Goal: Register for event/course

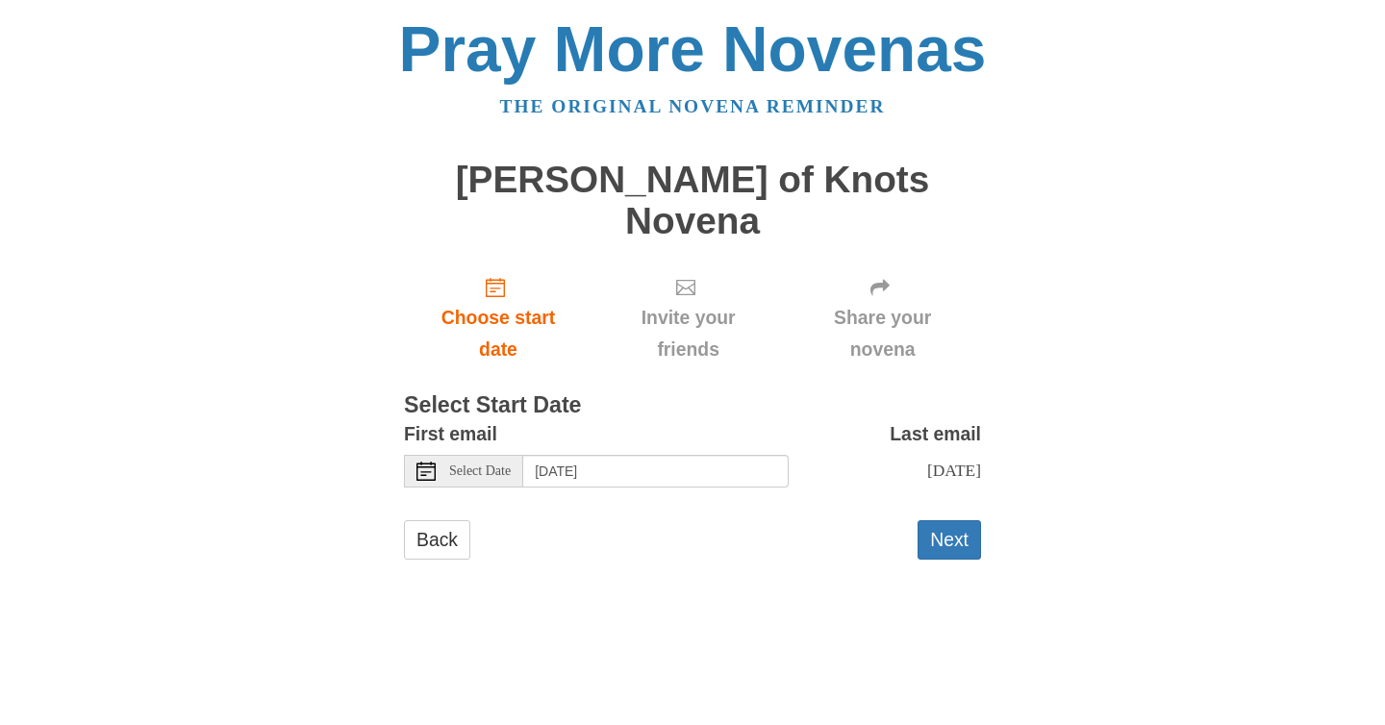
click at [431, 462] on icon at bounding box center [425, 471] width 19 height 19
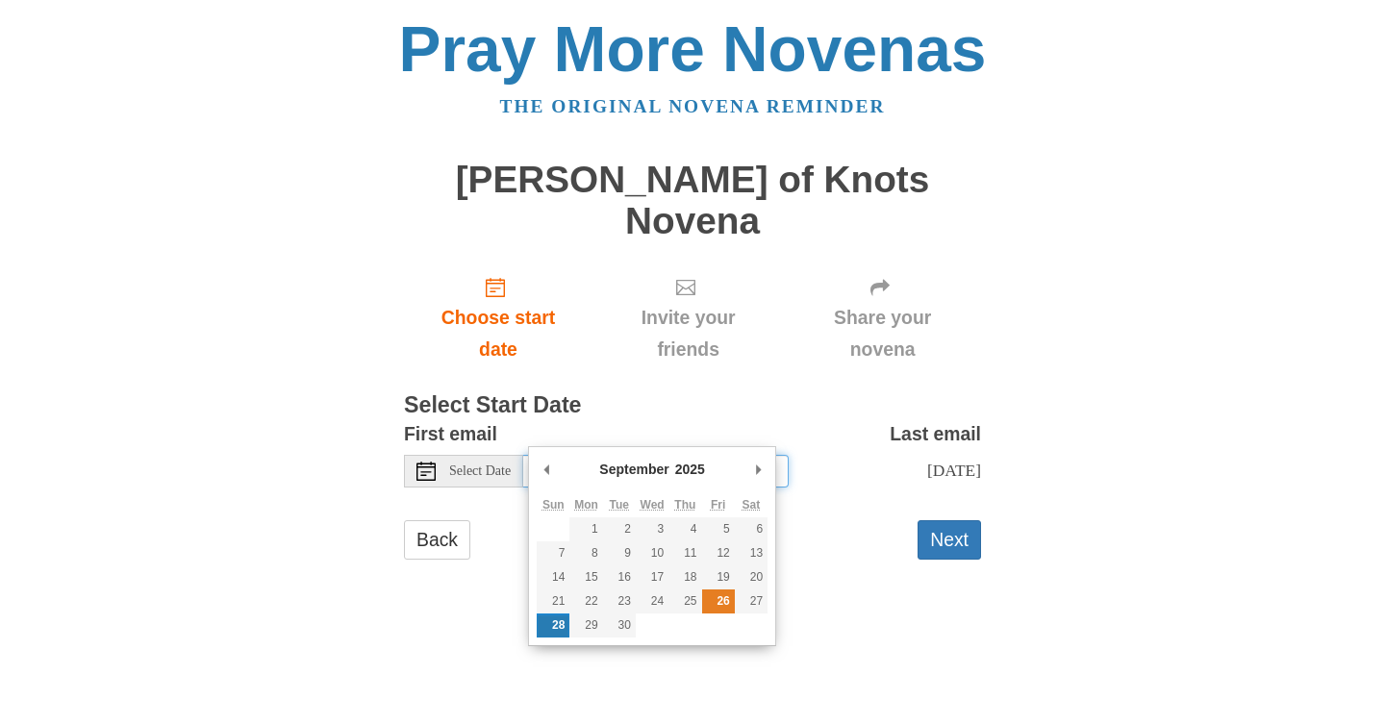
type input "Friday, September 26th"
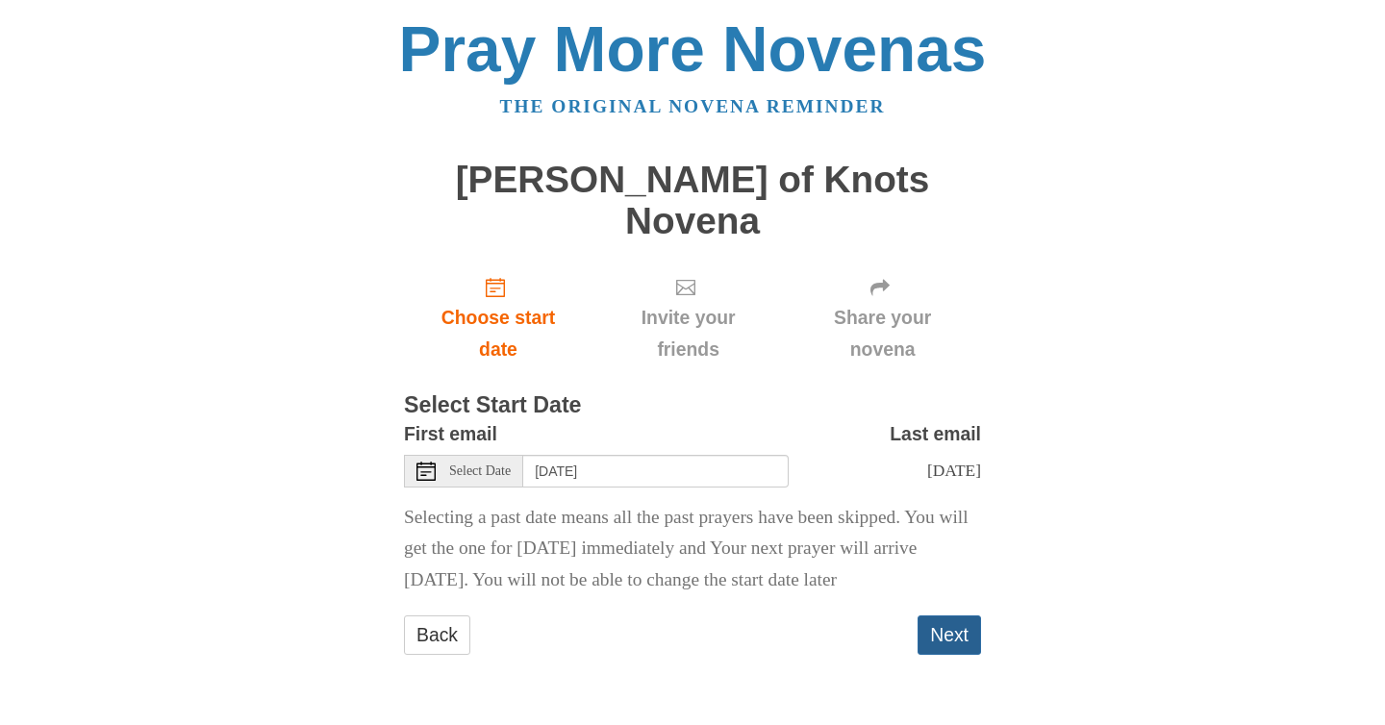
click at [958, 615] on button "Next" at bounding box center [948, 634] width 63 height 39
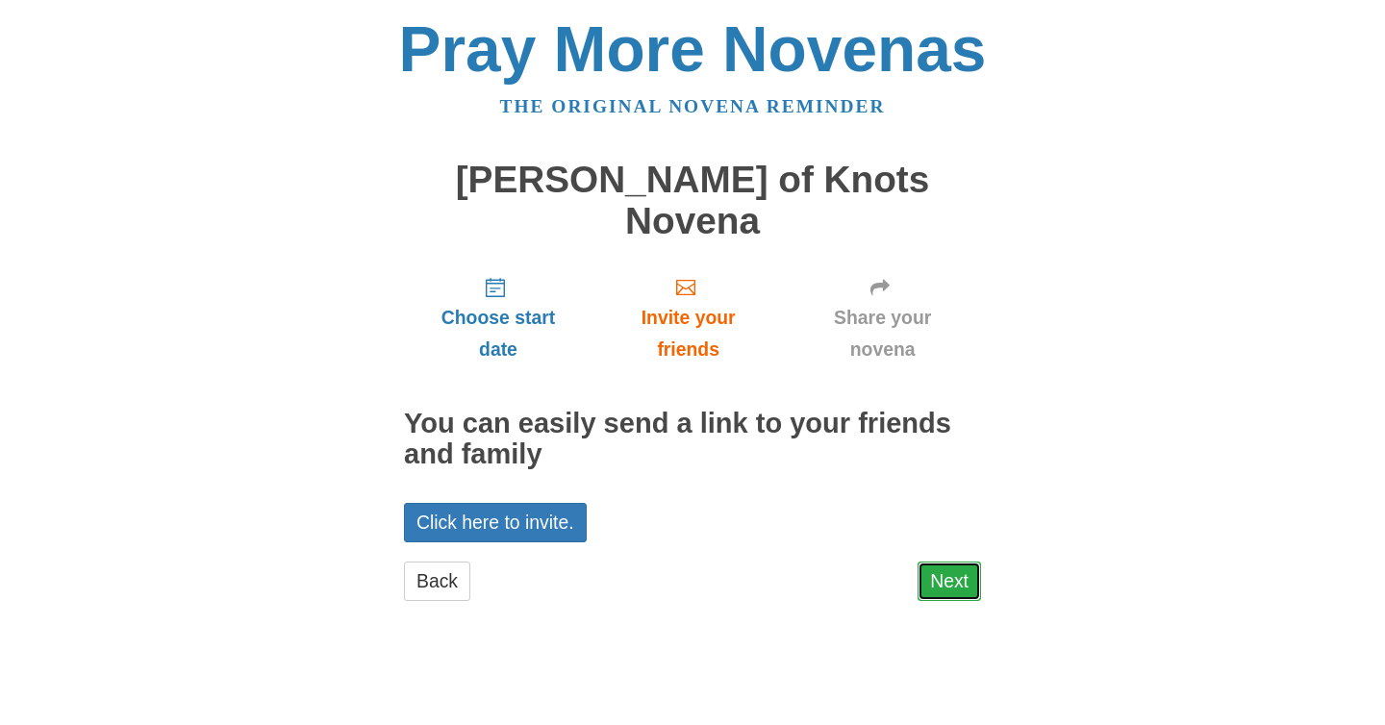
click at [971, 562] on link "Next" at bounding box center [948, 581] width 63 height 39
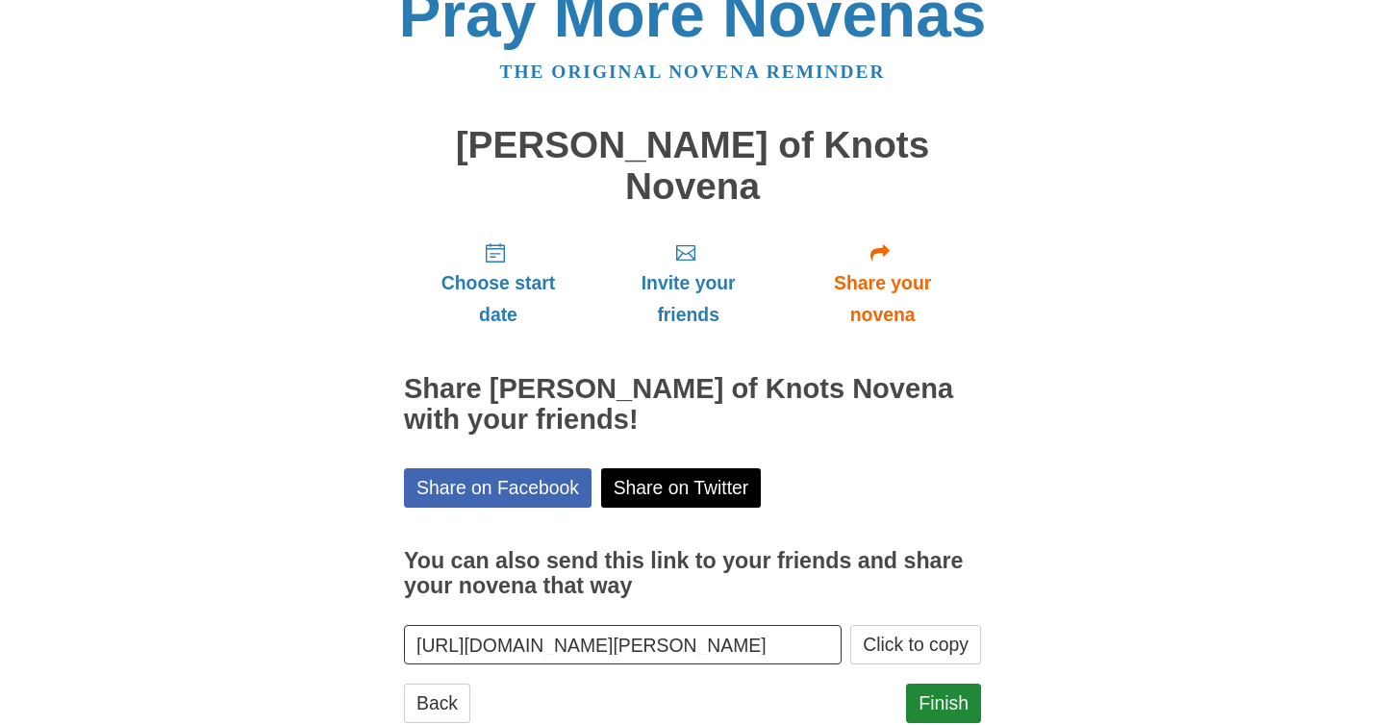
scroll to position [46, 0]
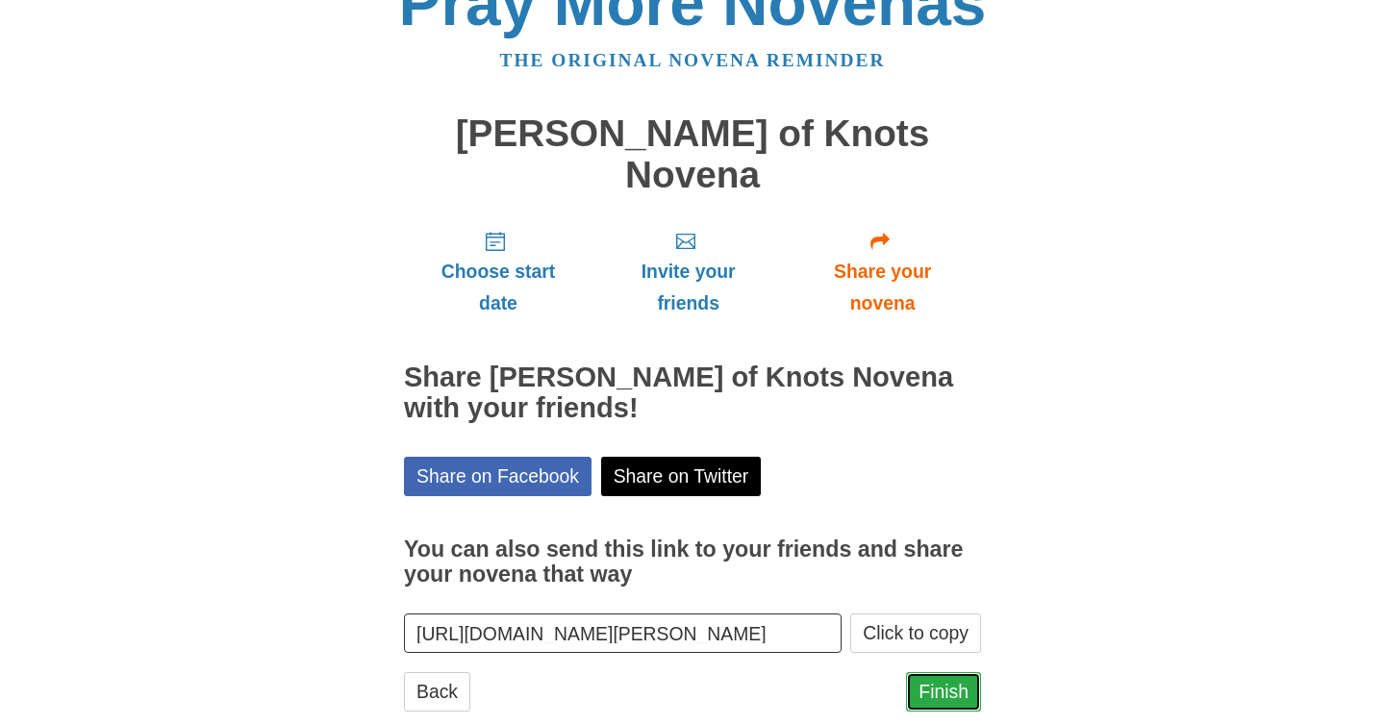
click at [945, 672] on link "Finish" at bounding box center [943, 691] width 75 height 39
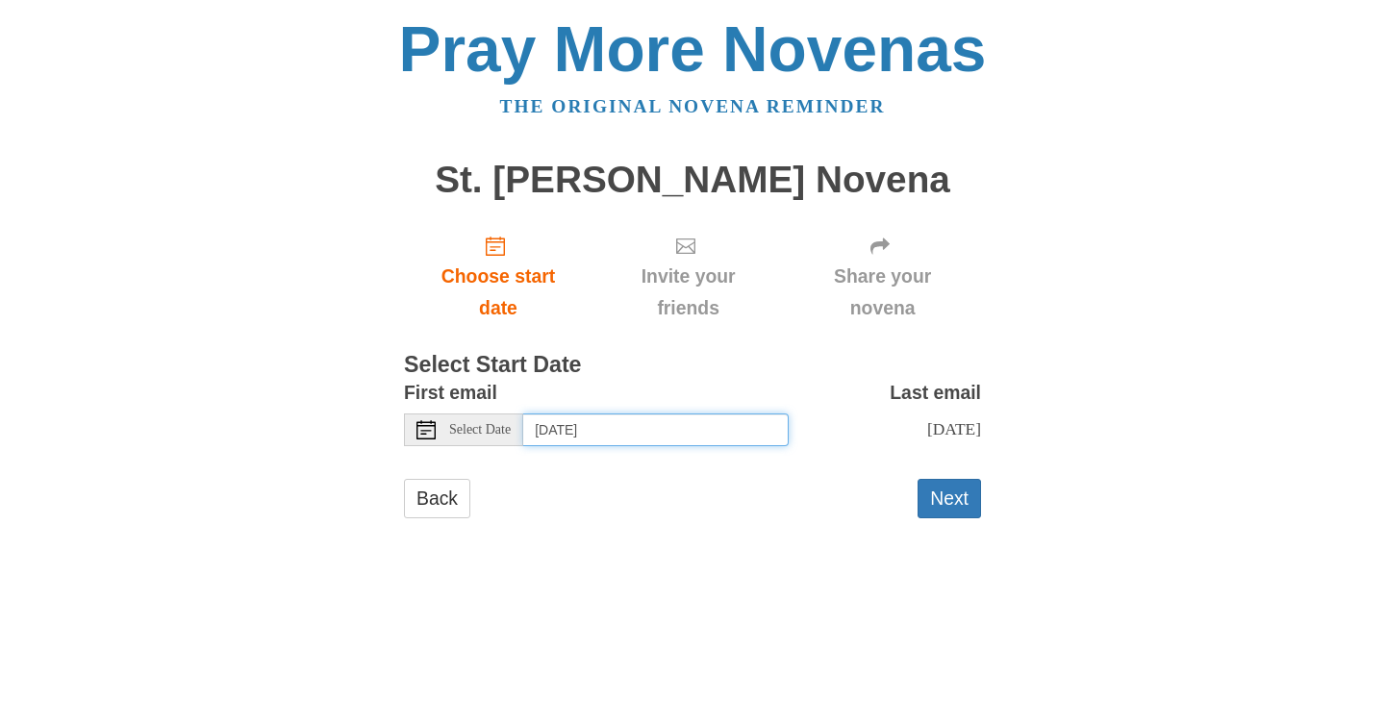
click at [661, 429] on input "Sunday, September 28th" at bounding box center [655, 430] width 265 height 33
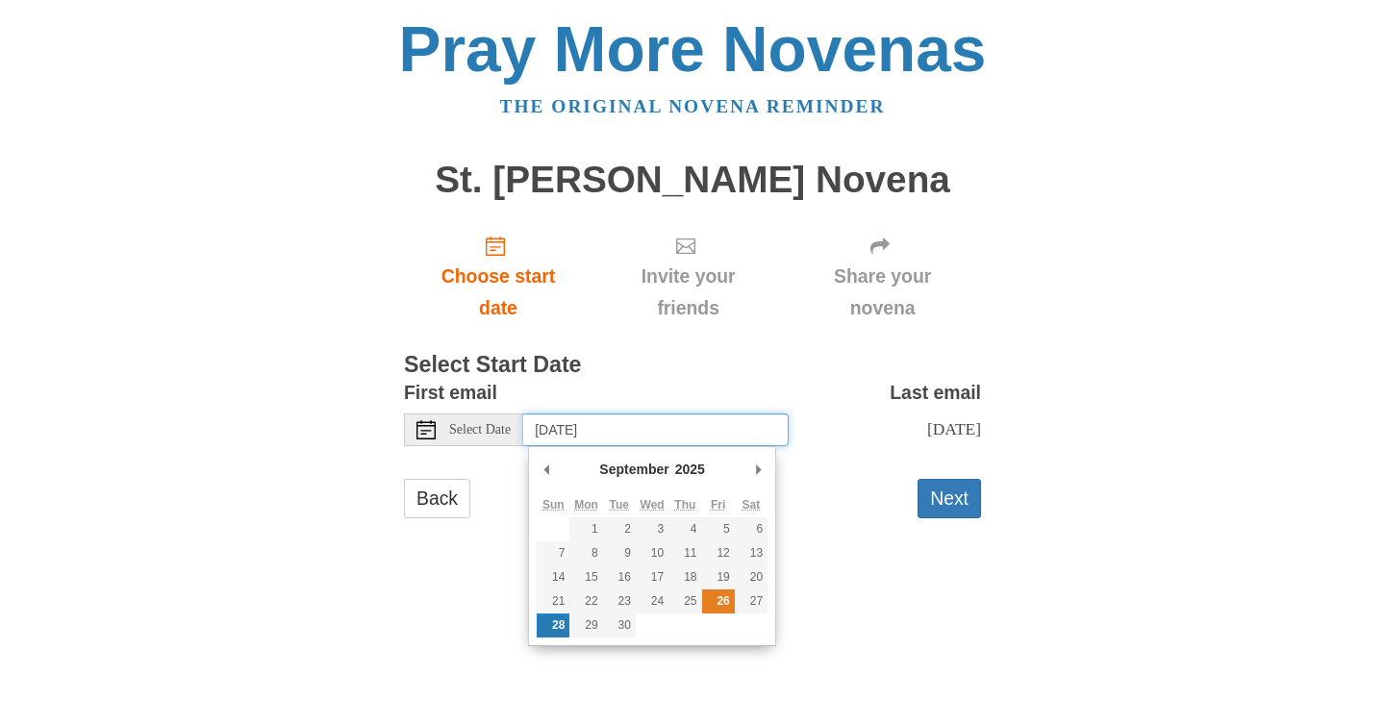
type input "[DATE]"
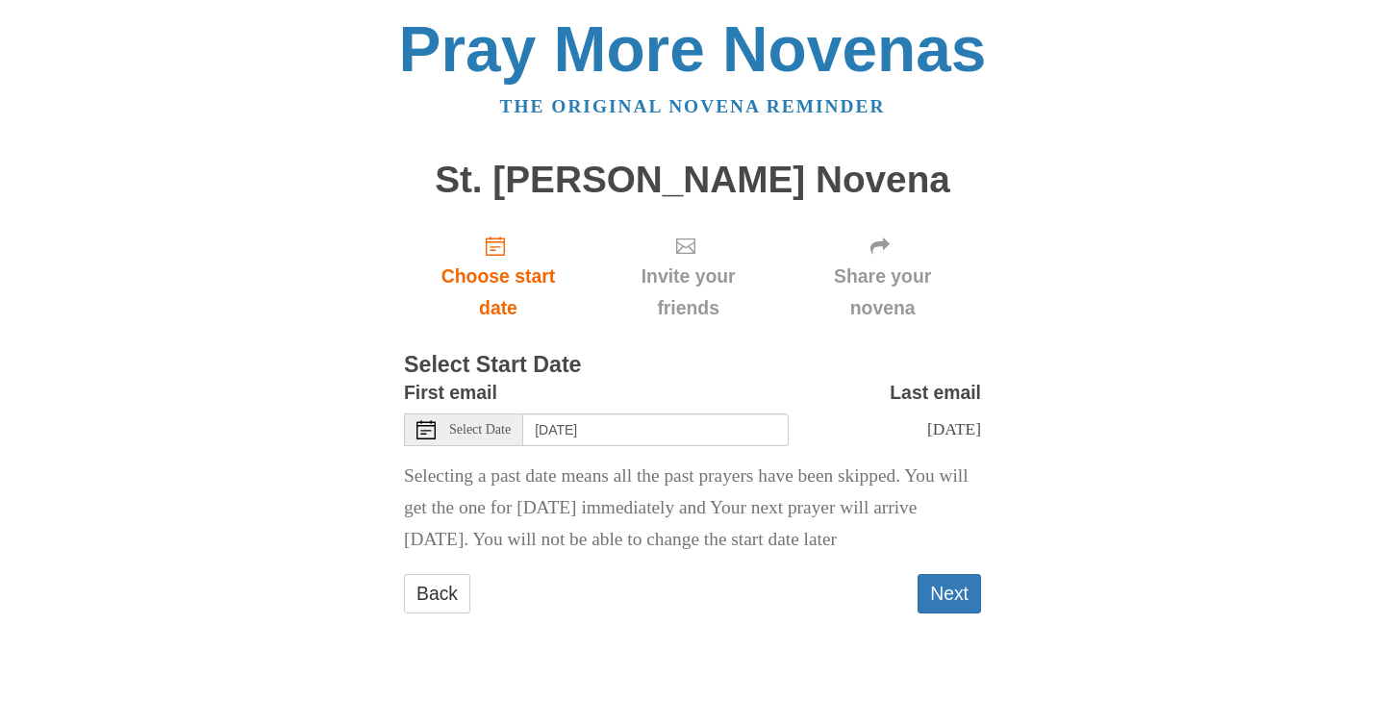
click at [940, 270] on span "Share your novena" at bounding box center [882, 292] width 159 height 63
click at [942, 588] on button "Next" at bounding box center [948, 593] width 63 height 39
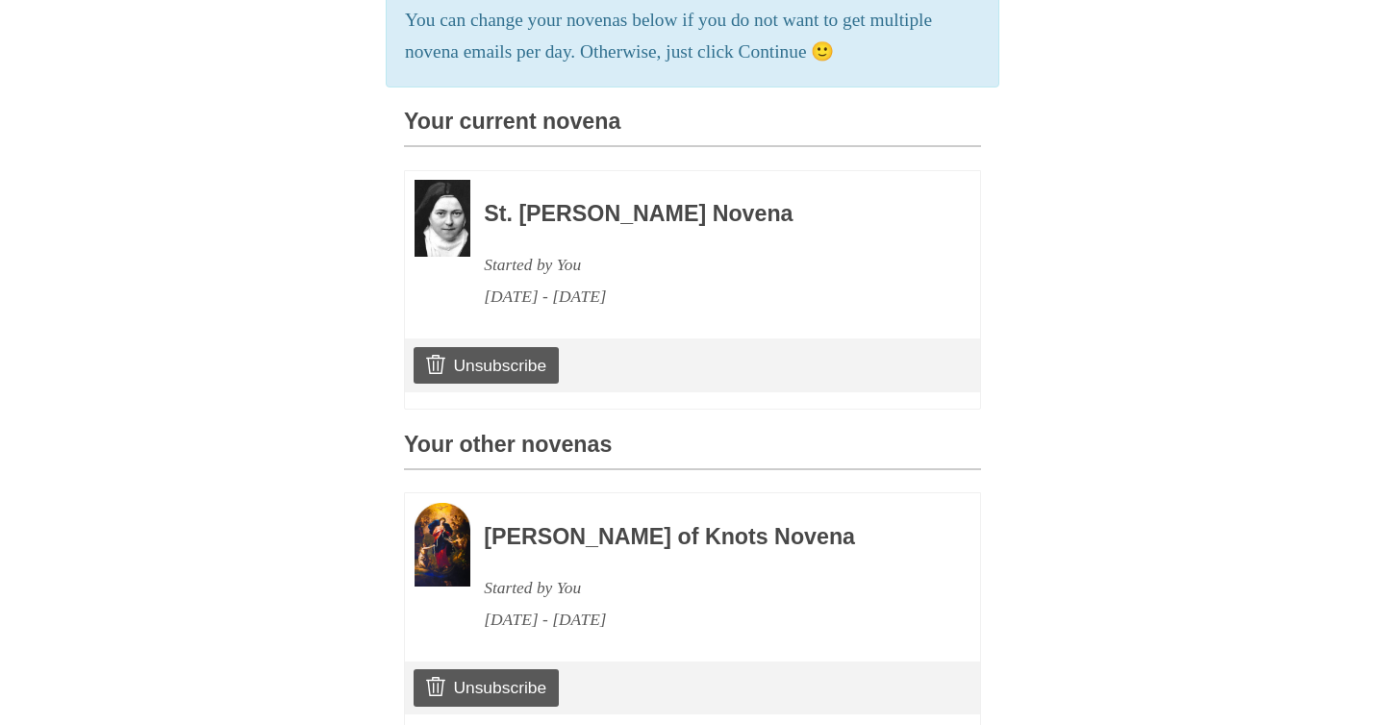
scroll to position [797, 0]
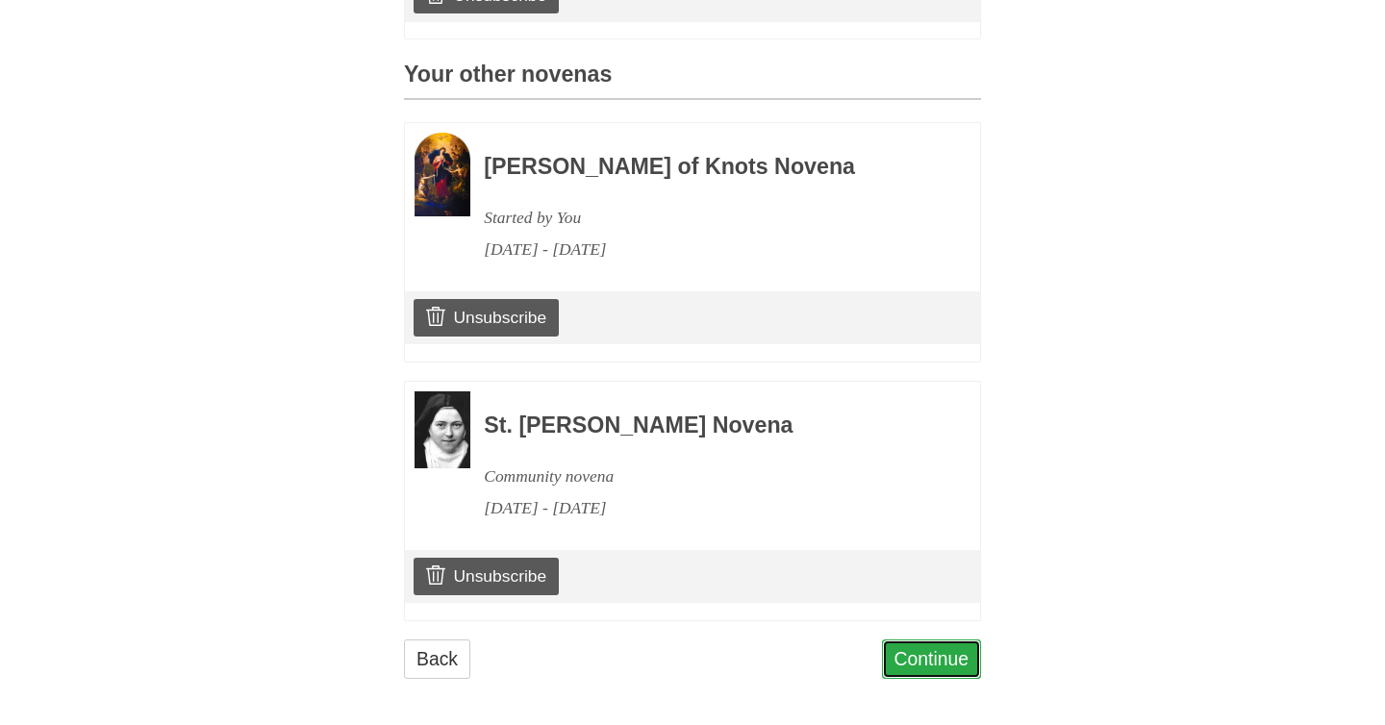
click at [937, 658] on link "Continue" at bounding box center [932, 658] width 100 height 39
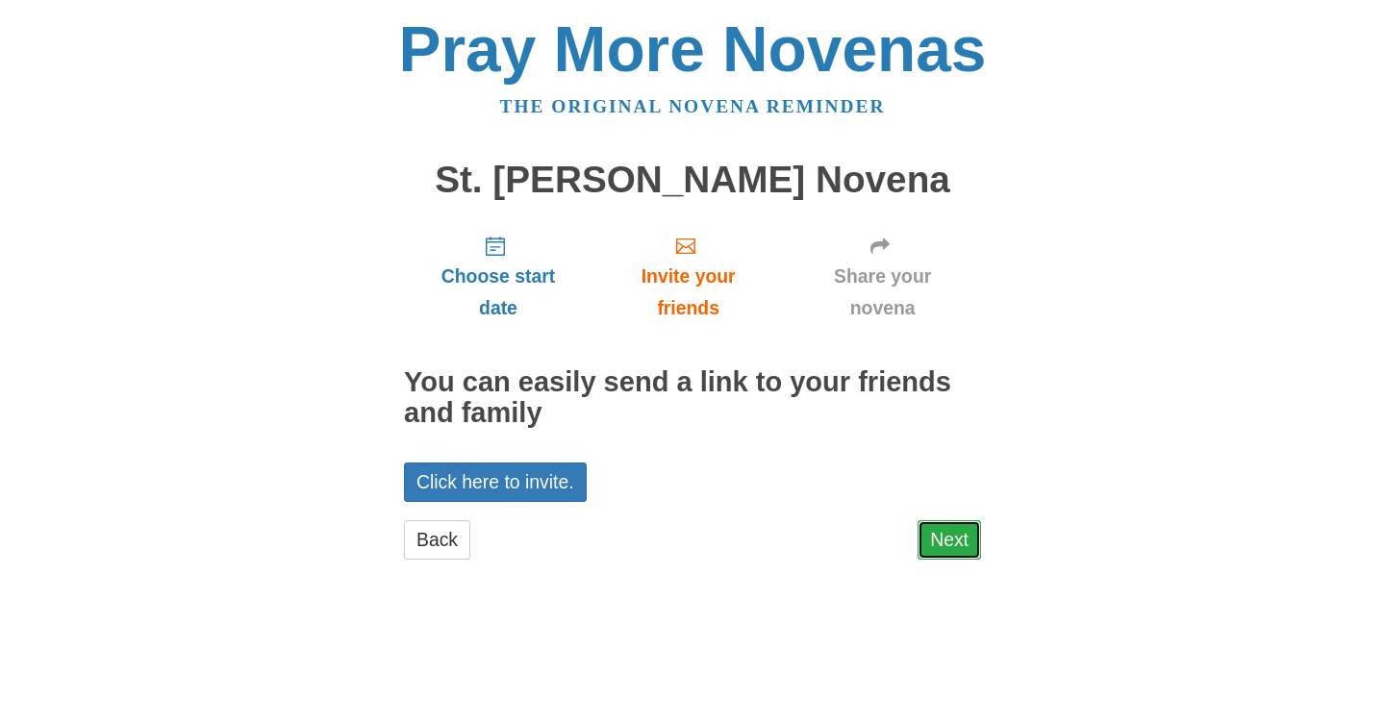
click at [929, 532] on link "Next" at bounding box center [948, 539] width 63 height 39
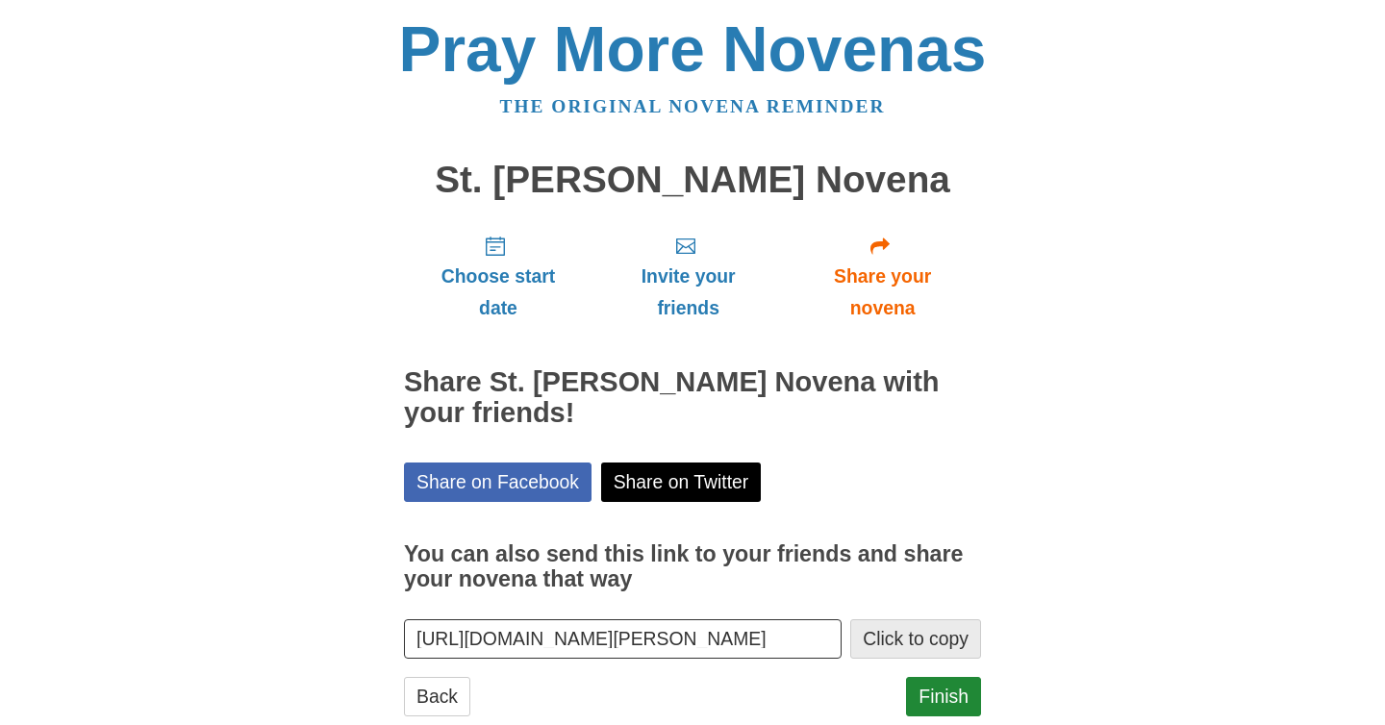
scroll to position [47, 0]
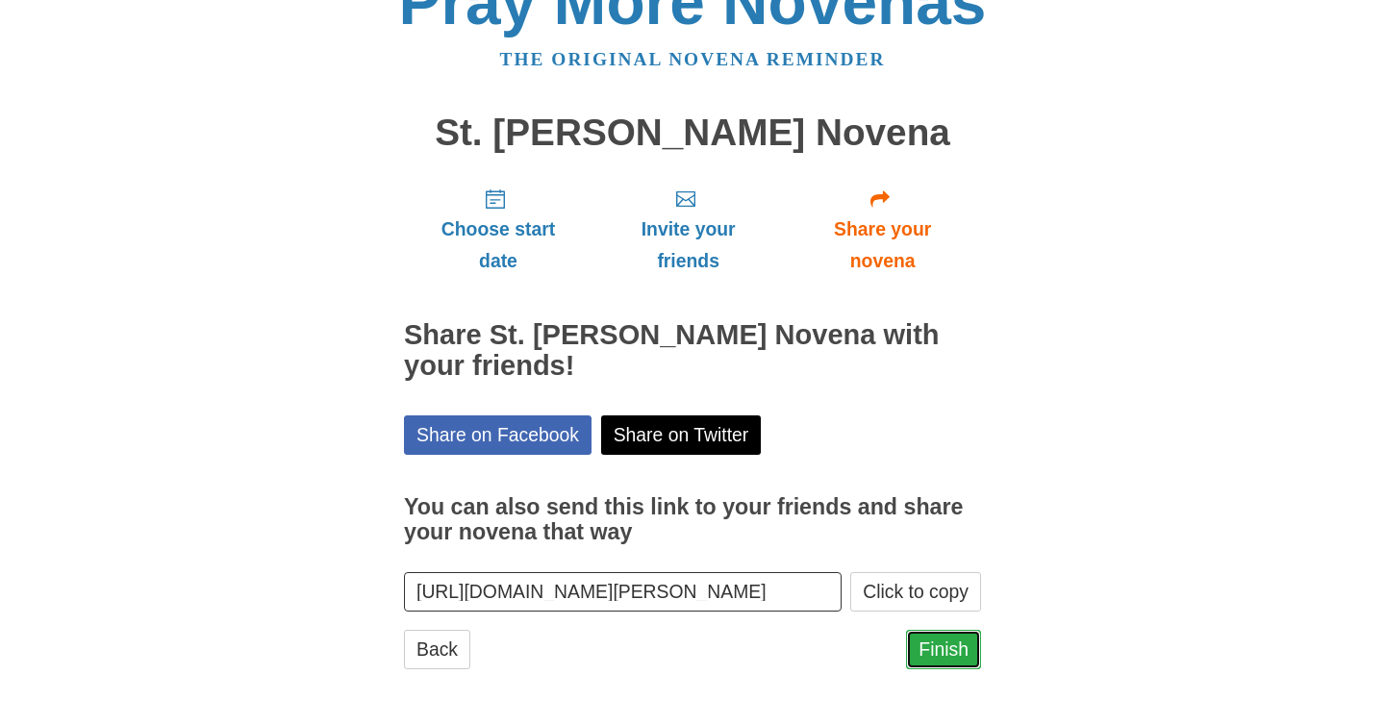
click at [933, 638] on link "Finish" at bounding box center [943, 649] width 75 height 39
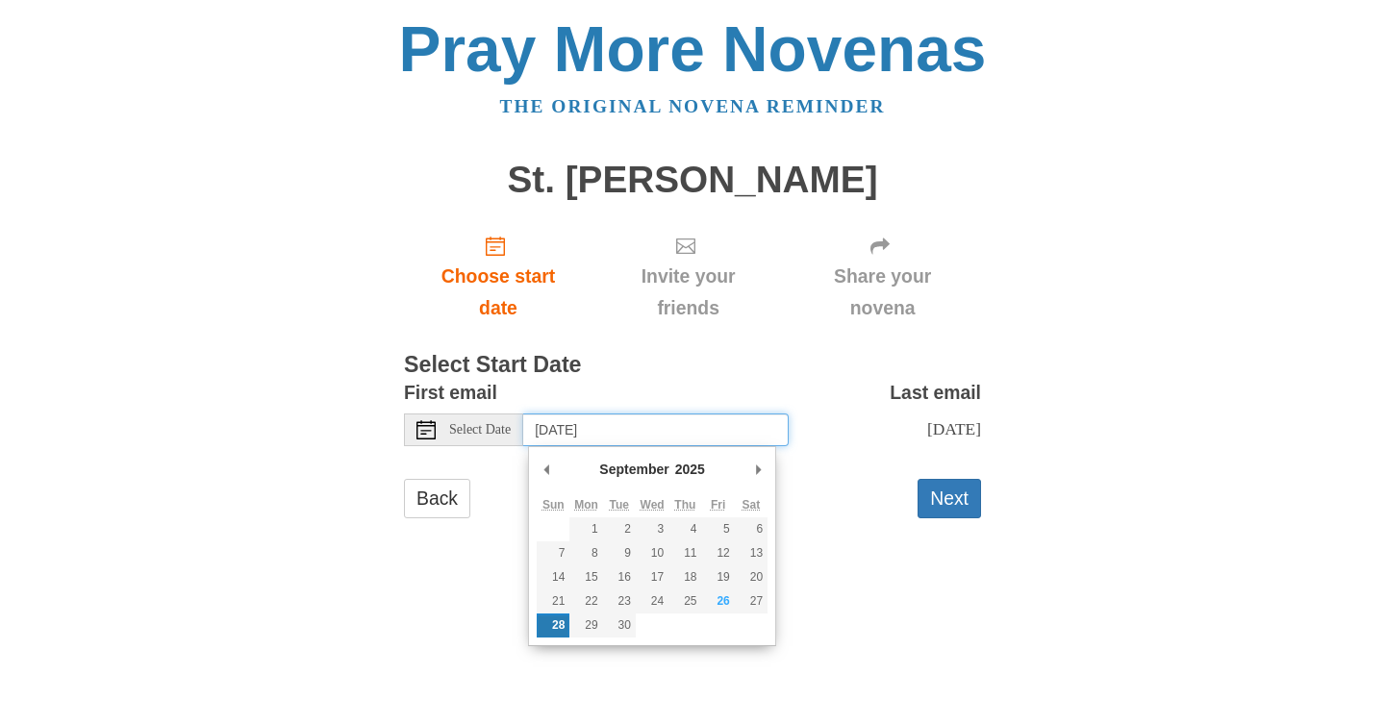
click at [673, 430] on input "Sunday, September 28th" at bounding box center [655, 430] width 265 height 33
type input "Friday, September 26th"
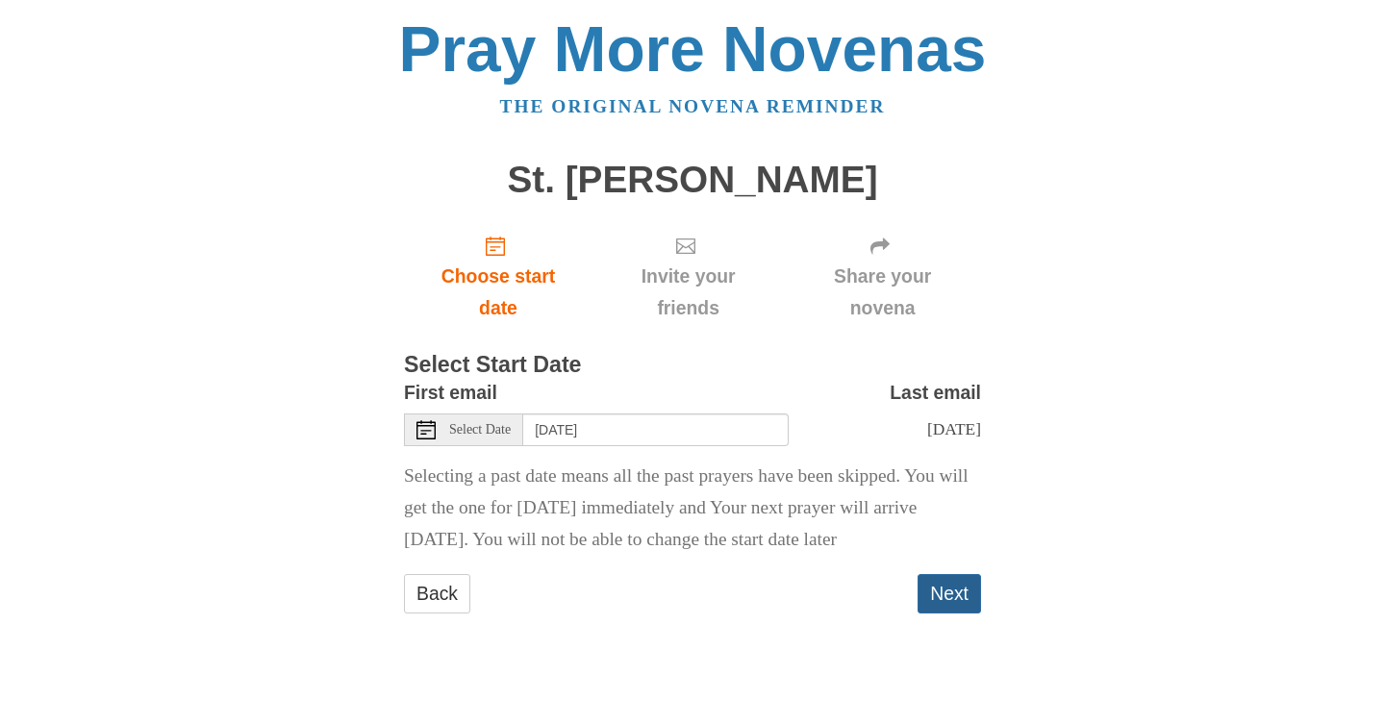
click at [929, 596] on button "Next" at bounding box center [948, 593] width 63 height 39
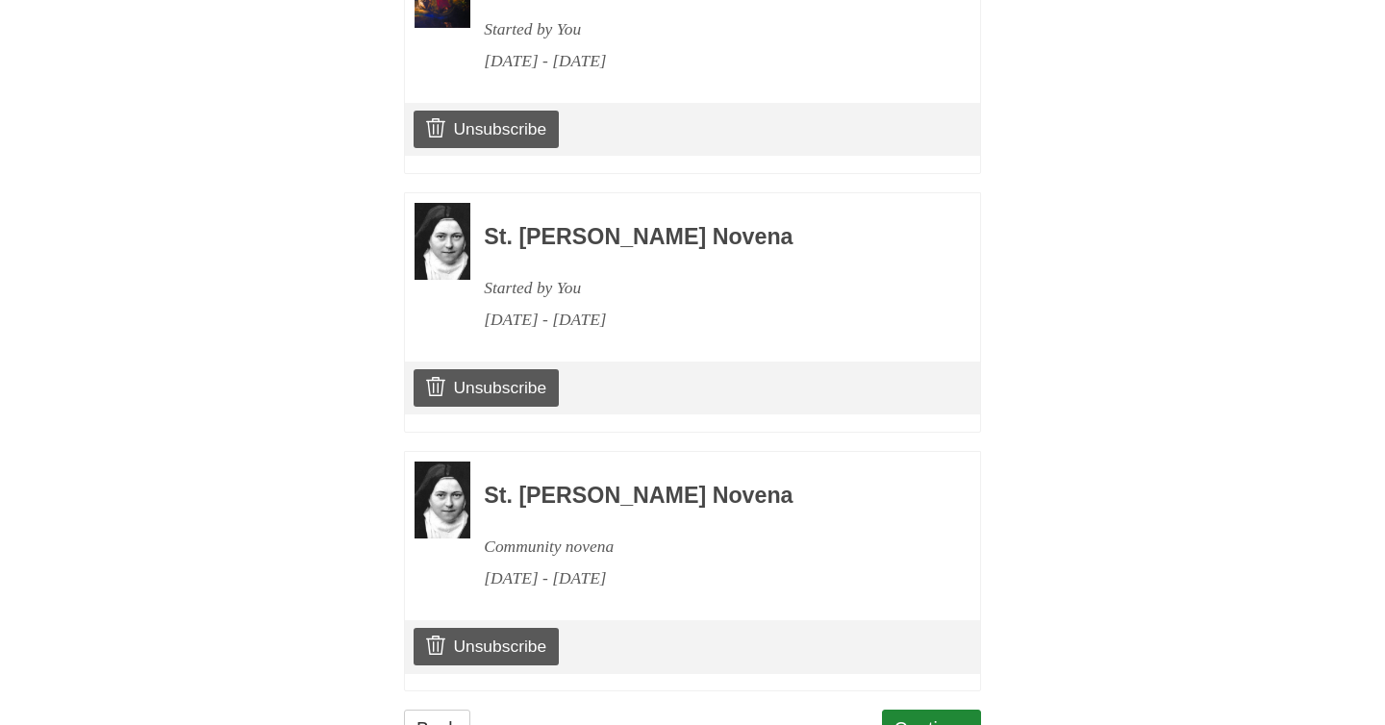
scroll to position [1066, 0]
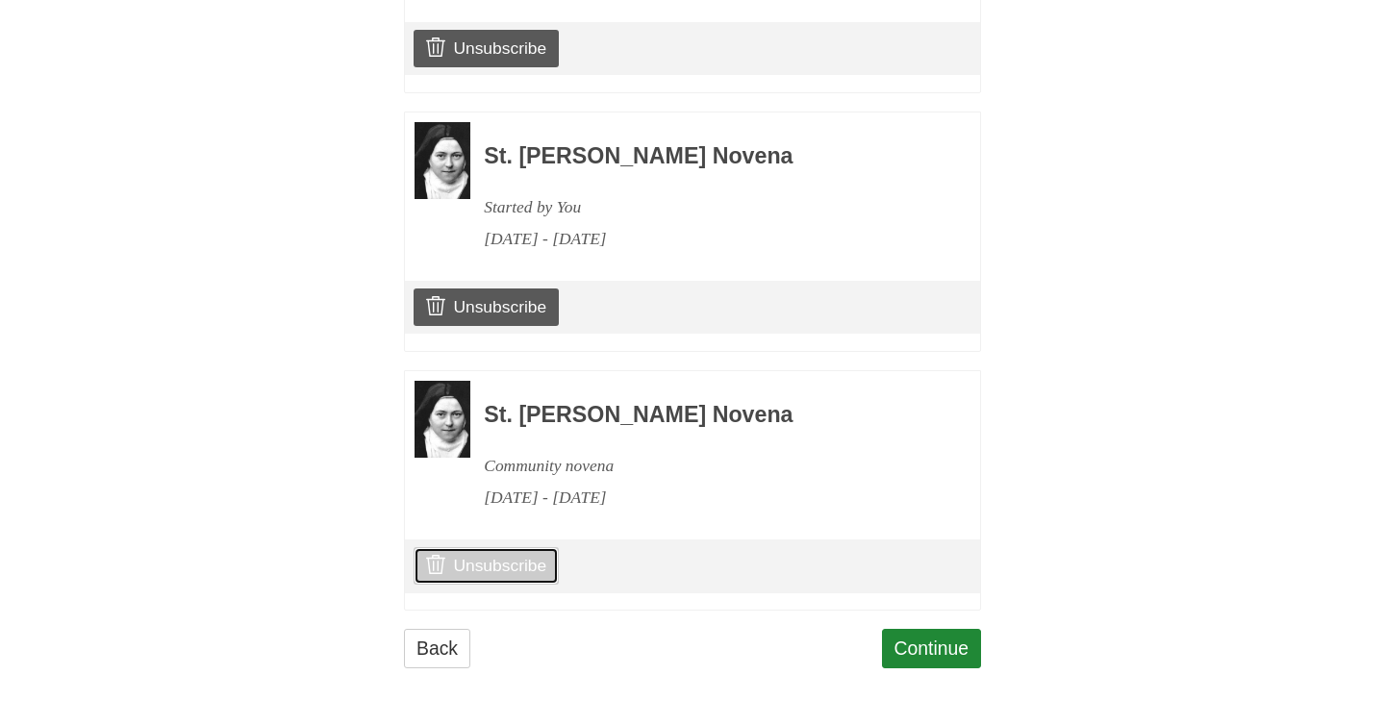
click at [518, 565] on link "Unsubscribe" at bounding box center [486, 565] width 145 height 37
click at [631, 416] on h3 "St. Therese Novena" at bounding box center [706, 415] width 444 height 25
click at [901, 635] on link "Continue" at bounding box center [932, 648] width 100 height 39
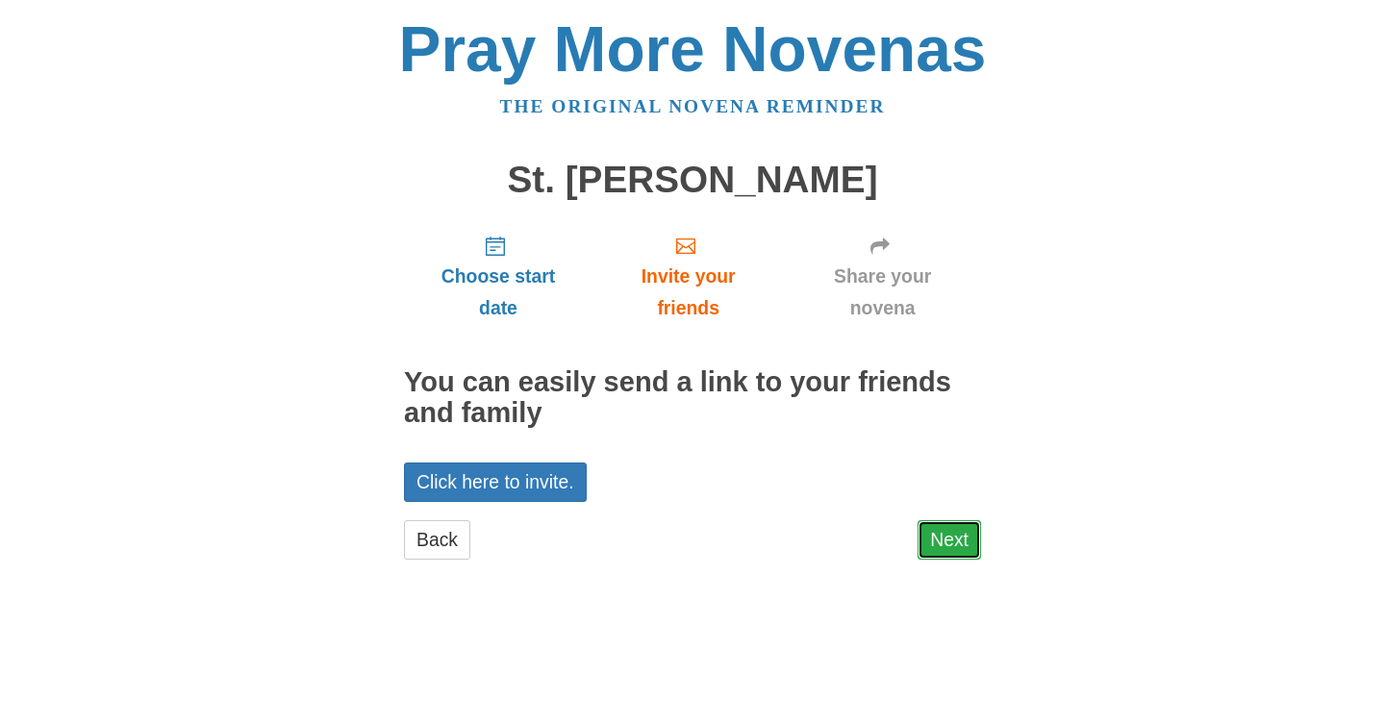
click at [927, 553] on link "Next" at bounding box center [948, 539] width 63 height 39
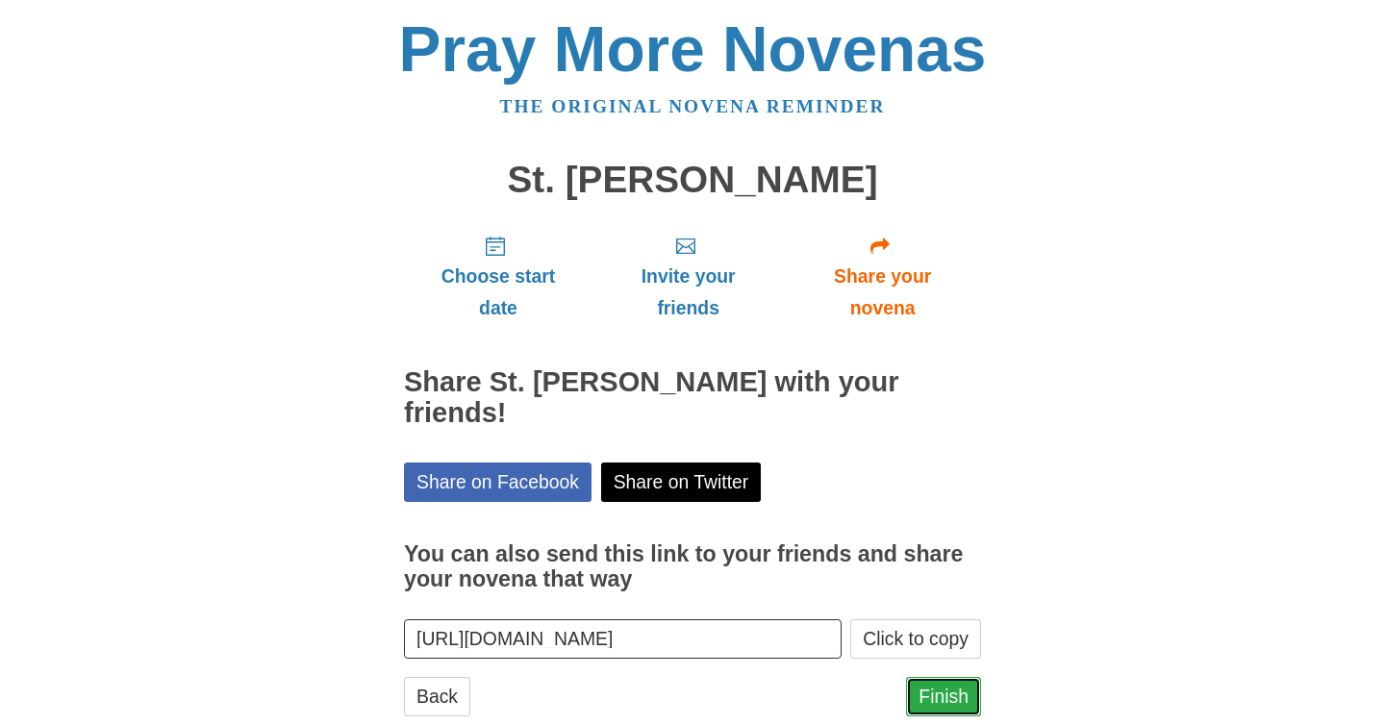
click at [930, 677] on link "Finish" at bounding box center [943, 696] width 75 height 39
